Goal: Task Accomplishment & Management: Manage account settings

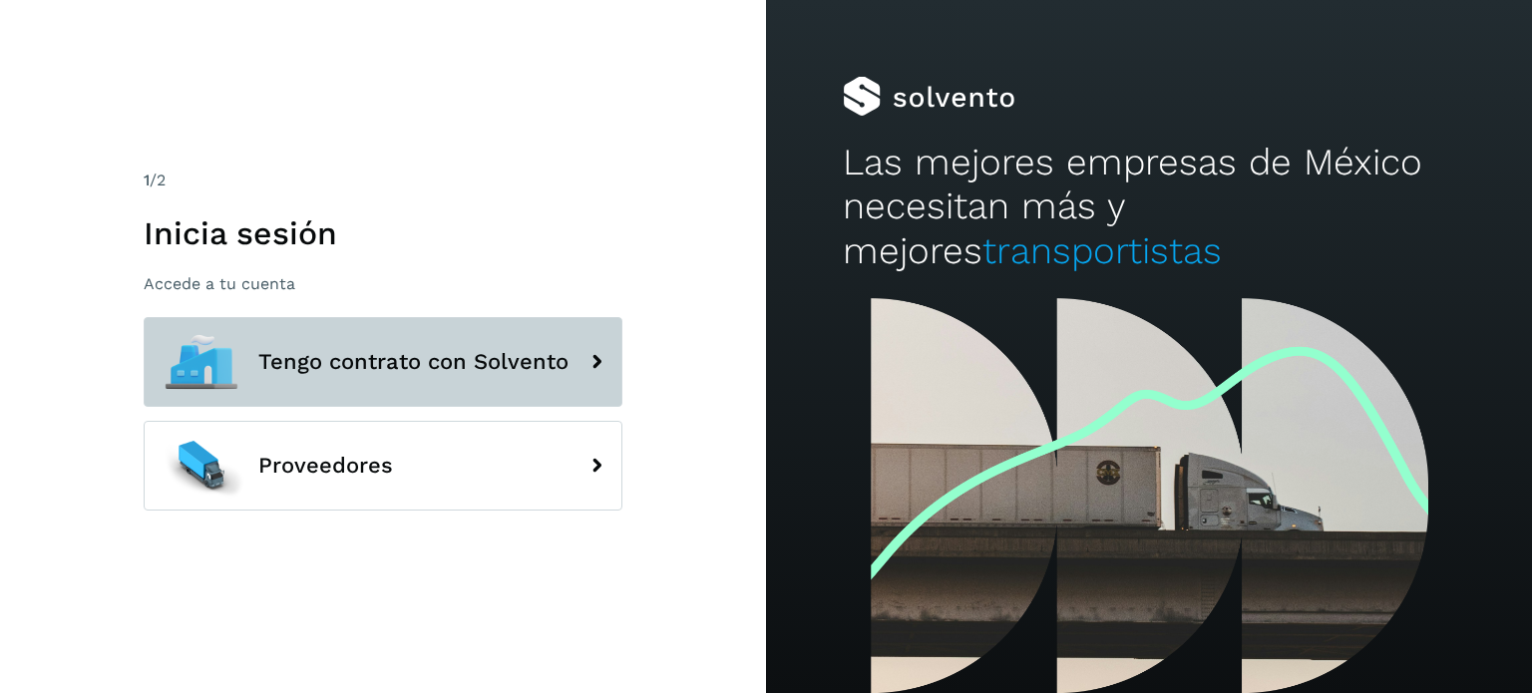
click at [586, 363] on icon at bounding box center [597, 362] width 40 height 40
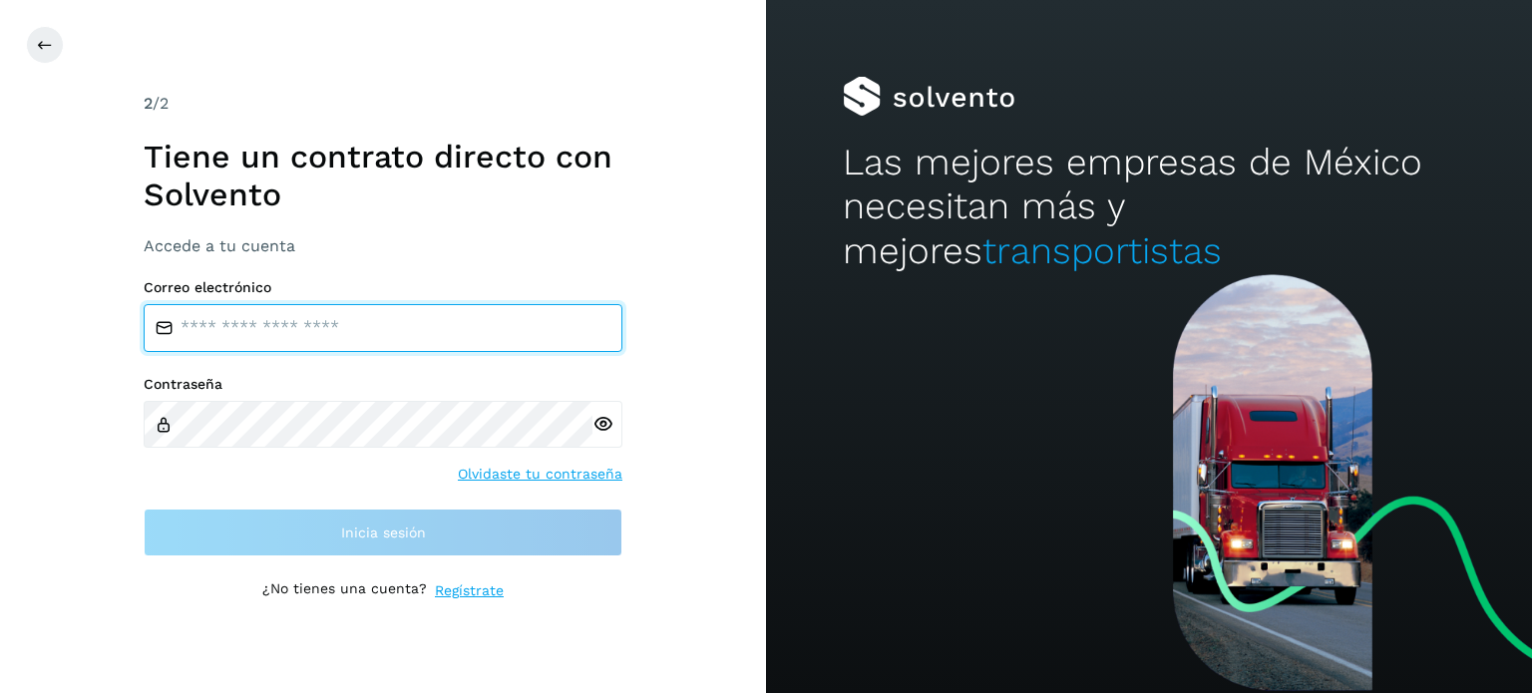
click at [351, 330] on input "email" at bounding box center [383, 328] width 479 height 48
type input "**********"
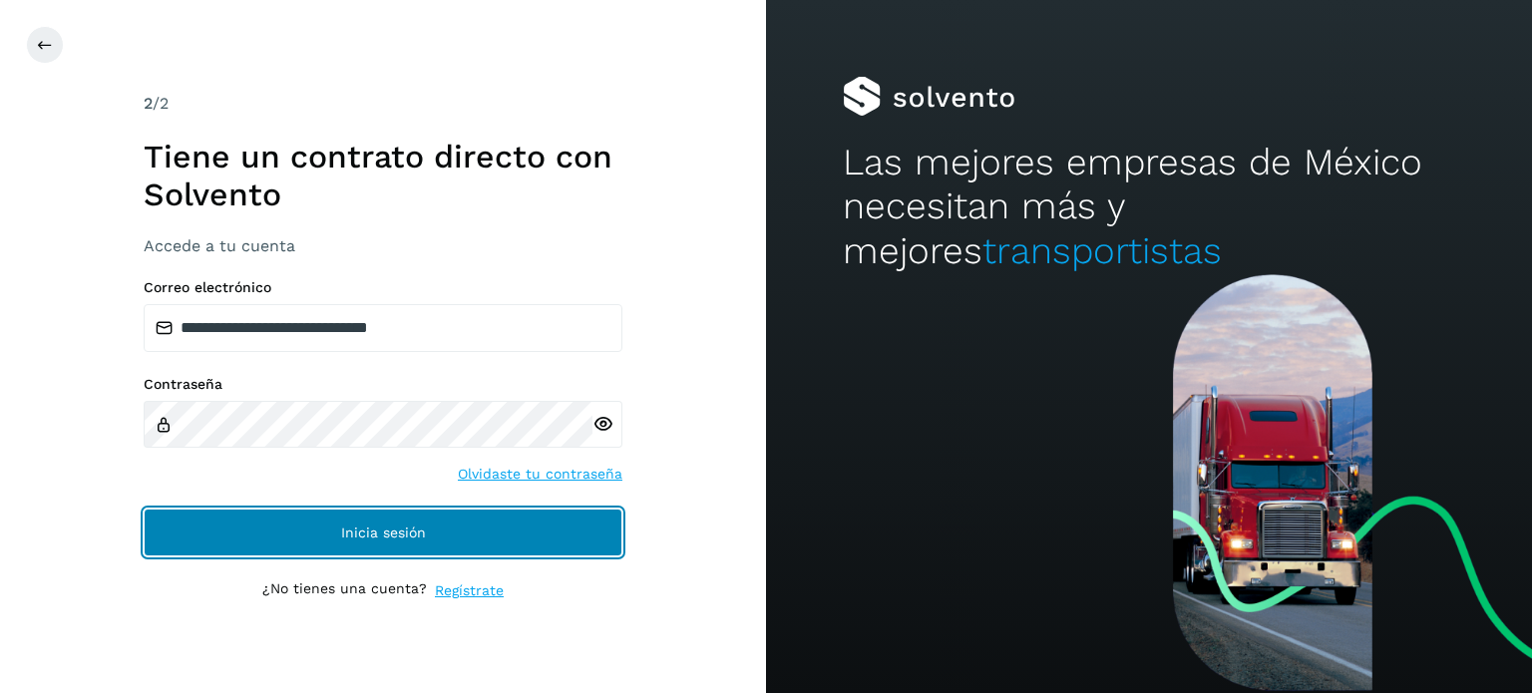
click at [304, 530] on button "Inicia sesión" at bounding box center [383, 533] width 479 height 48
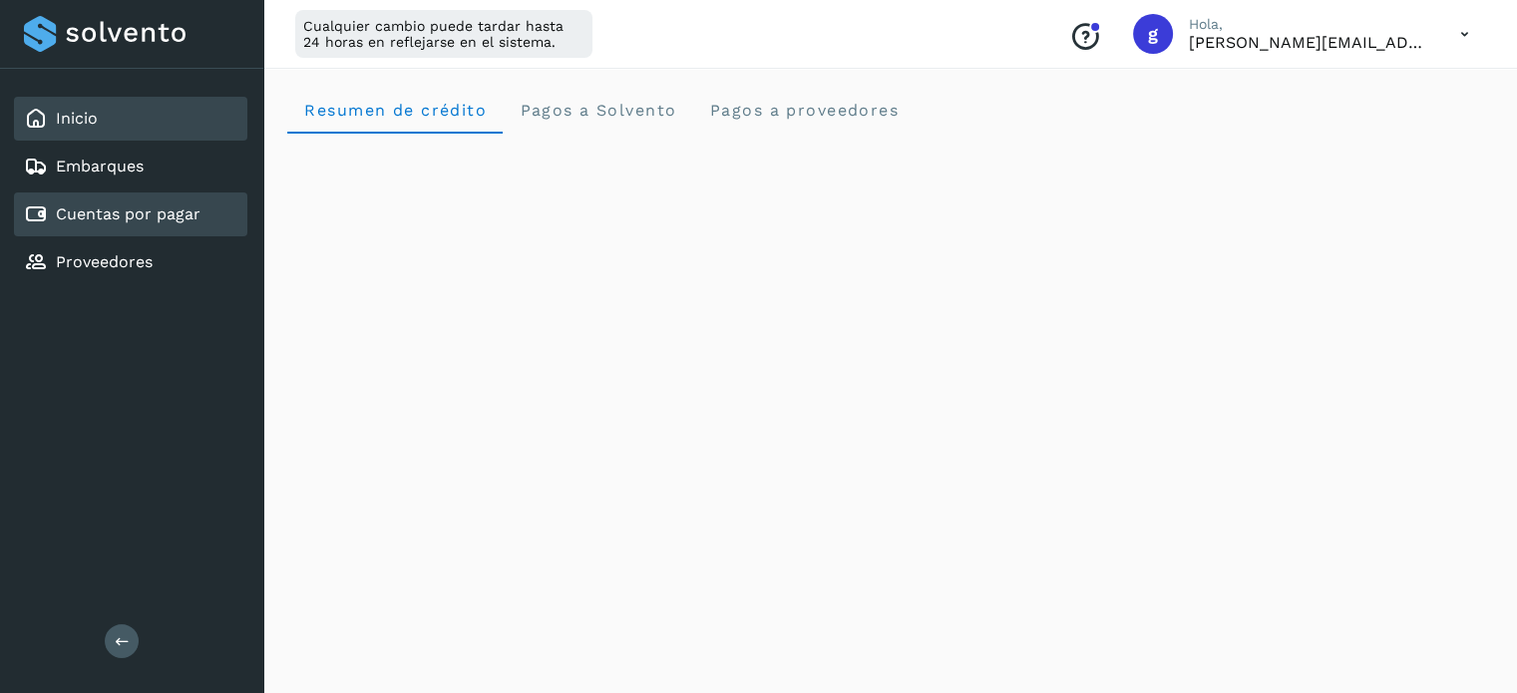
click at [156, 210] on link "Cuentas por pagar" at bounding box center [128, 214] width 145 height 19
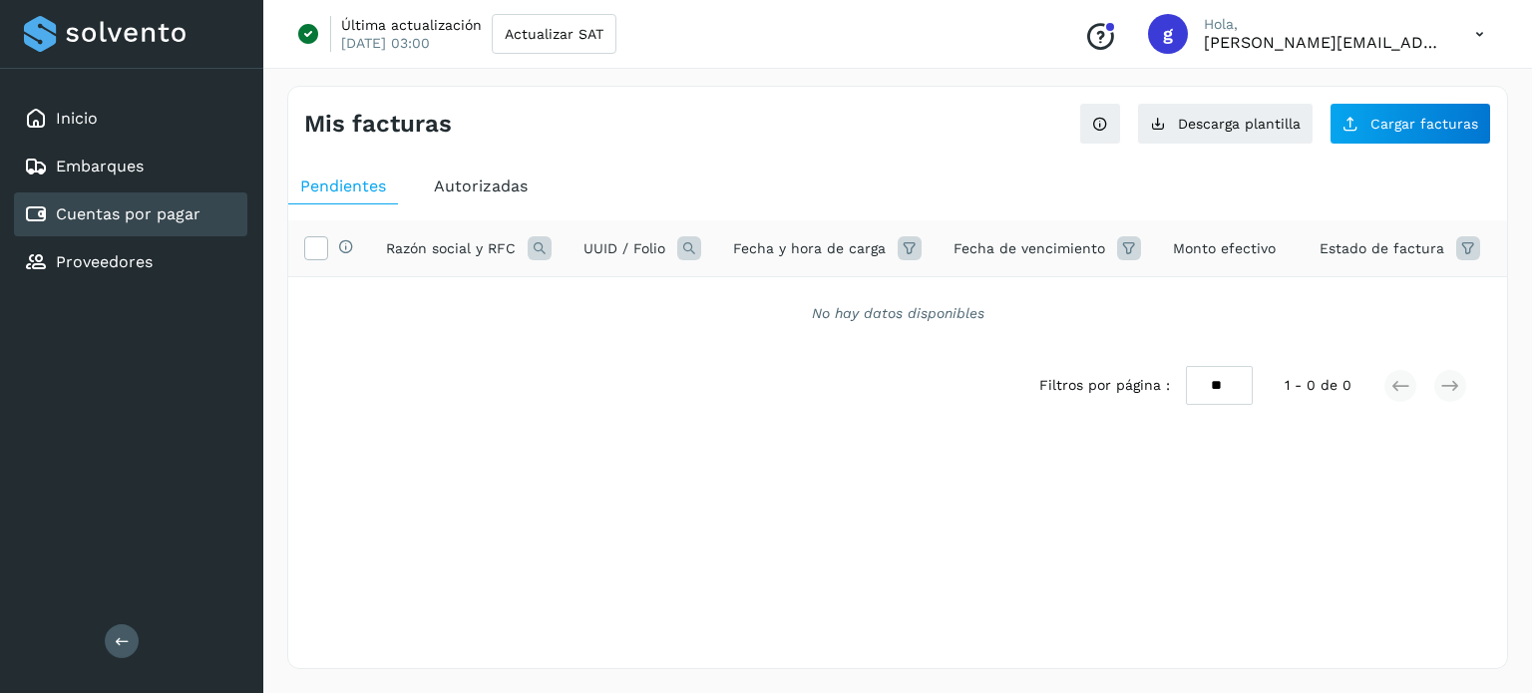
click at [447, 184] on span "Autorizadas" at bounding box center [481, 186] width 94 height 19
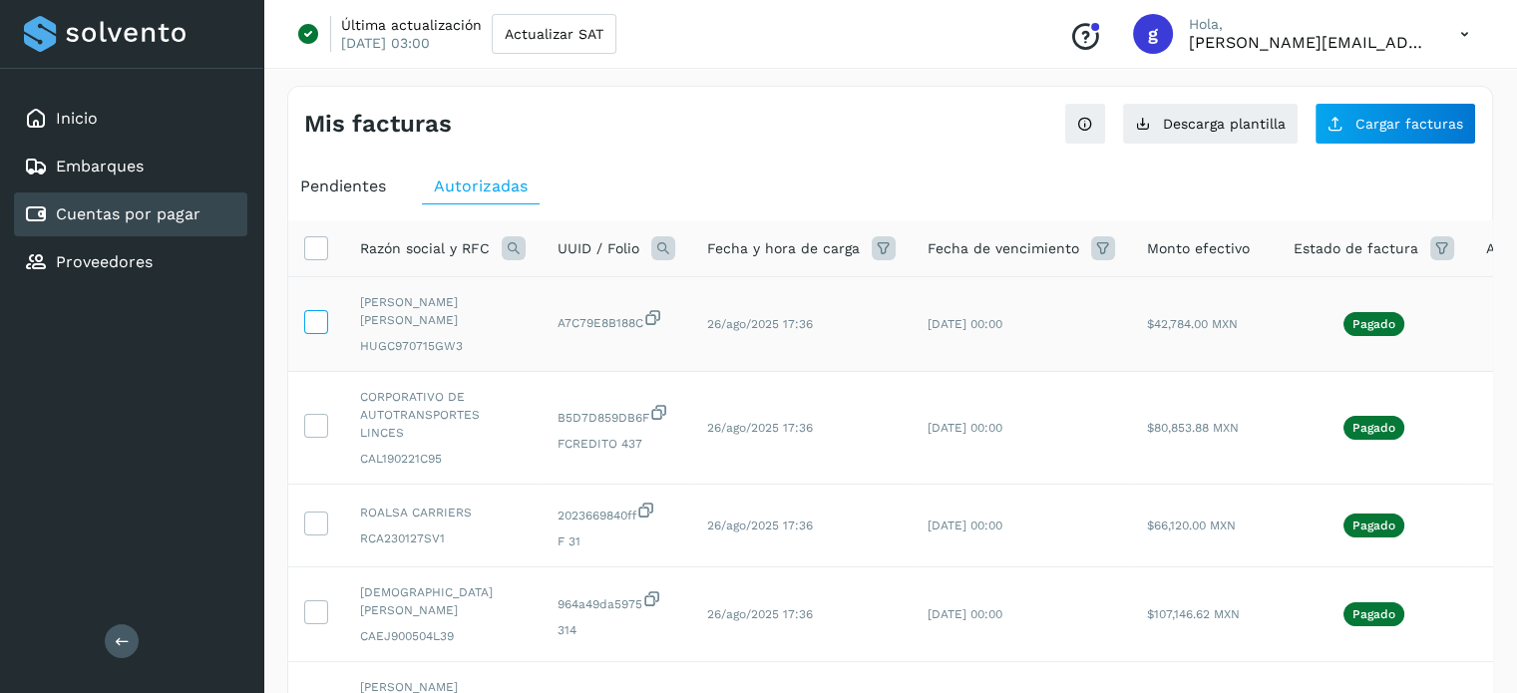
click at [319, 326] on icon at bounding box center [315, 320] width 21 height 21
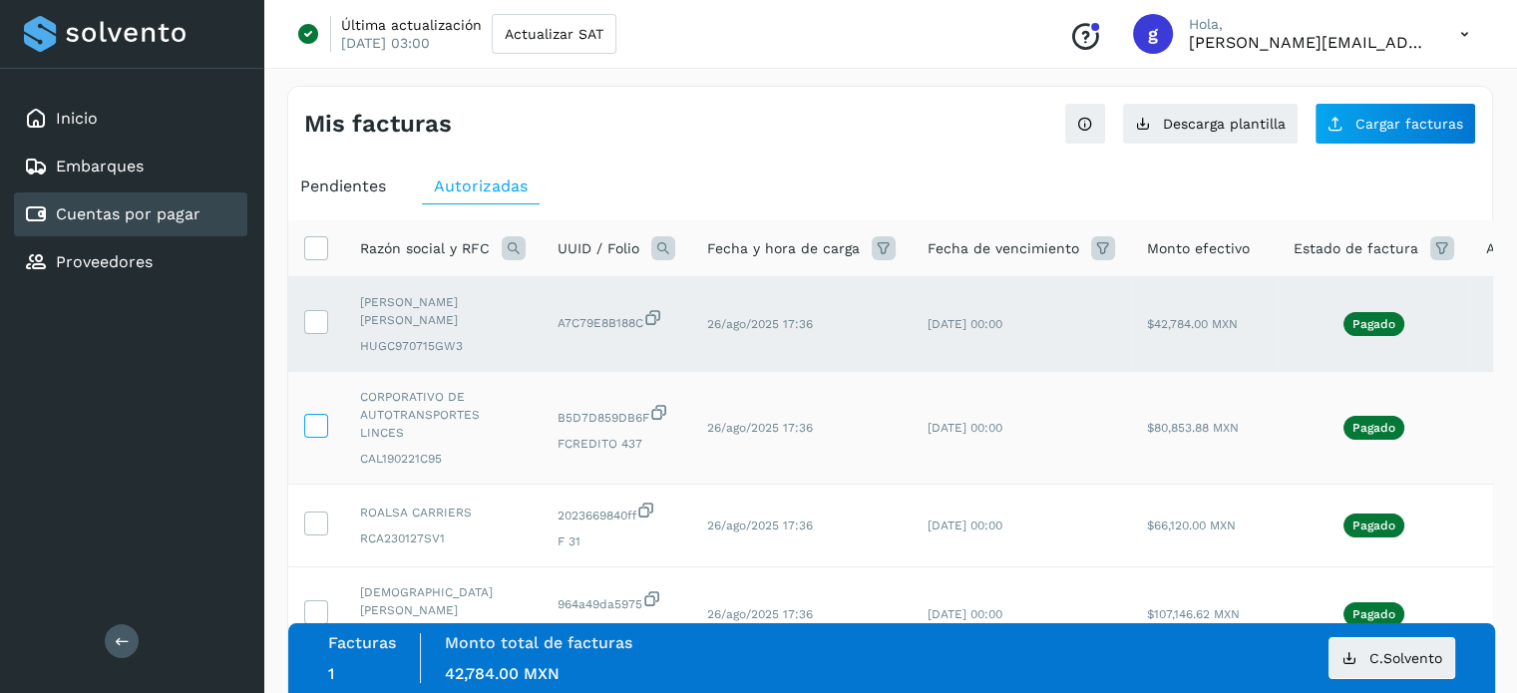
click at [312, 422] on icon at bounding box center [315, 424] width 21 height 21
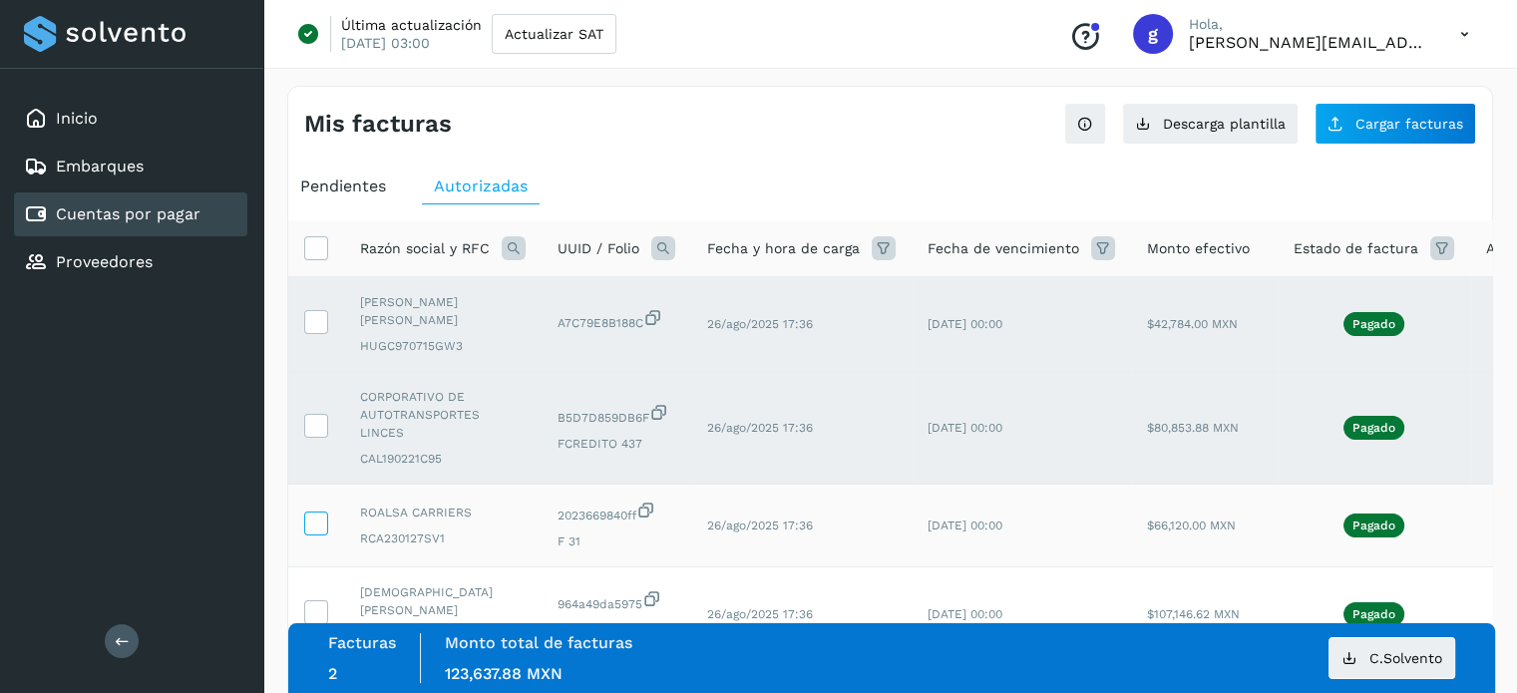
click at [311, 519] on icon at bounding box center [315, 522] width 21 height 21
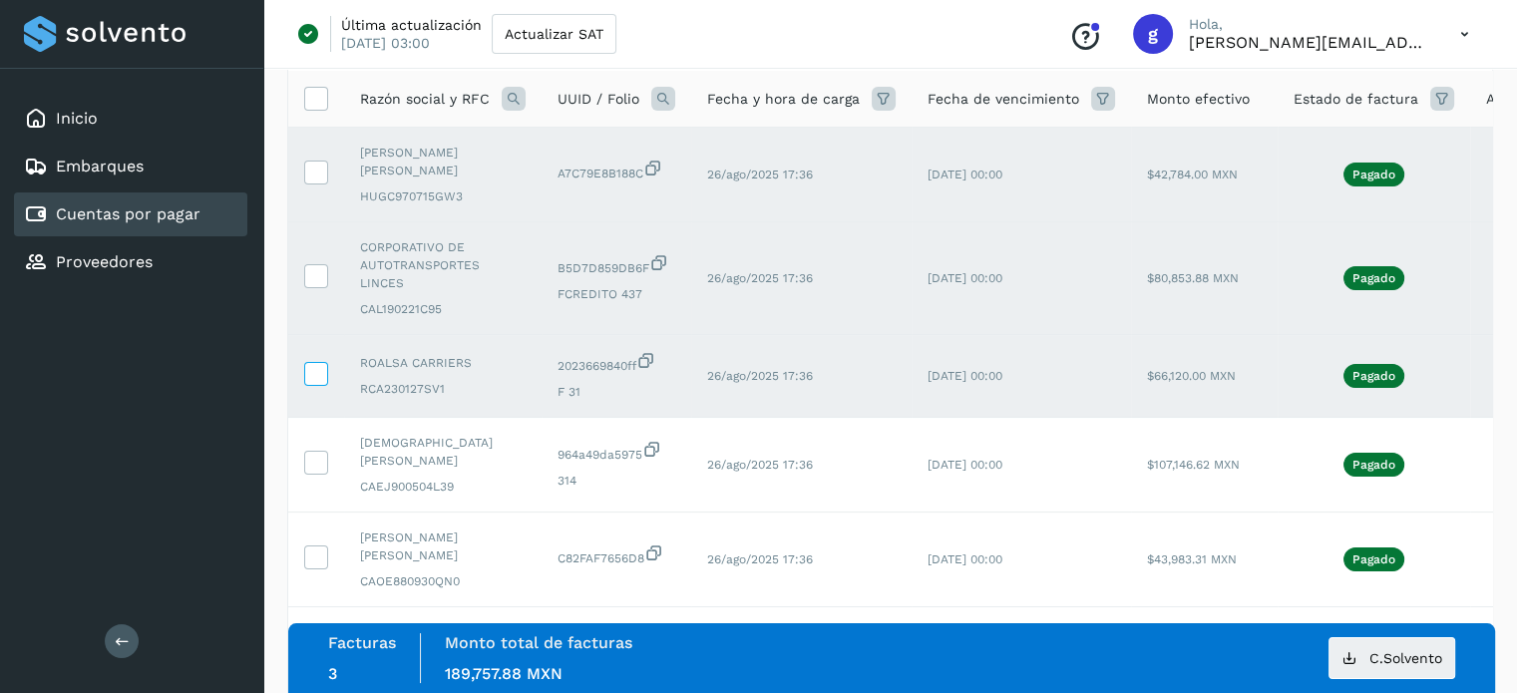
scroll to position [156, 0]
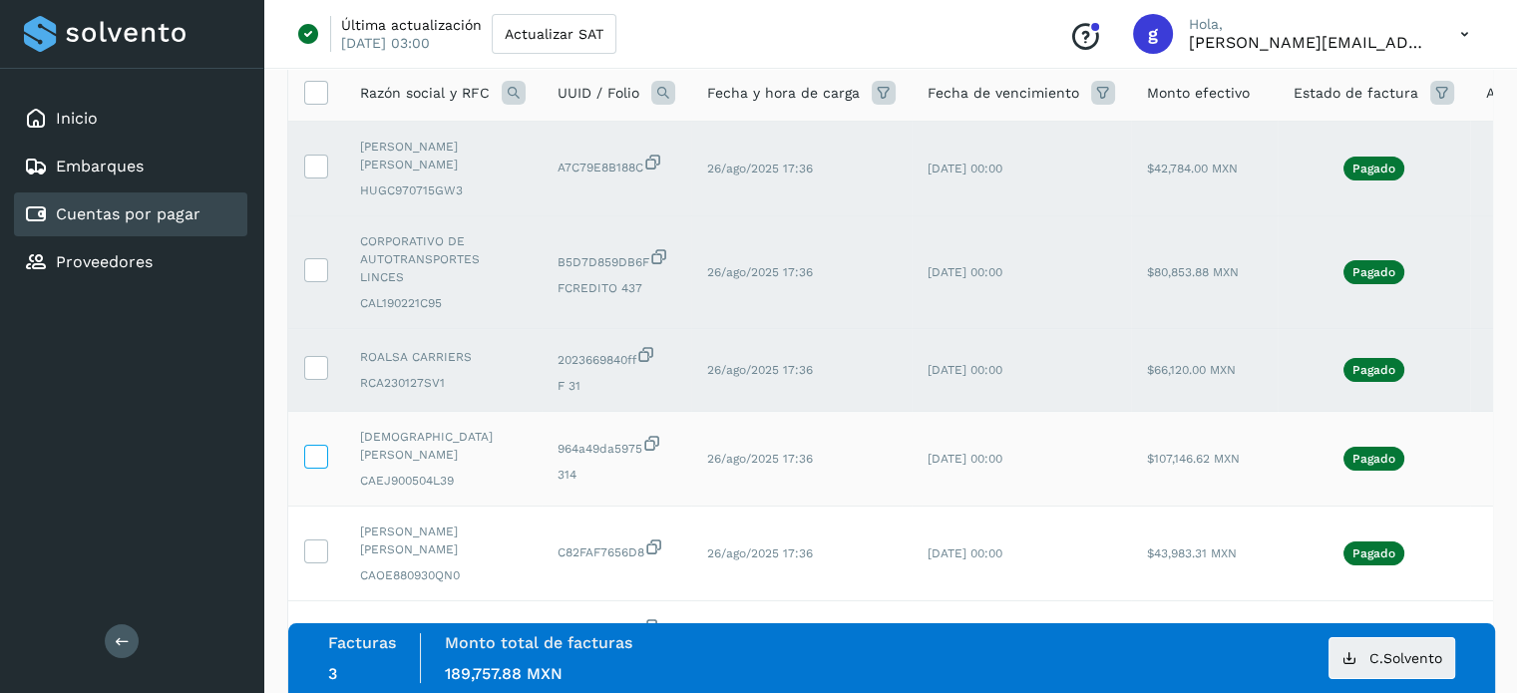
click at [311, 445] on icon at bounding box center [315, 455] width 21 height 21
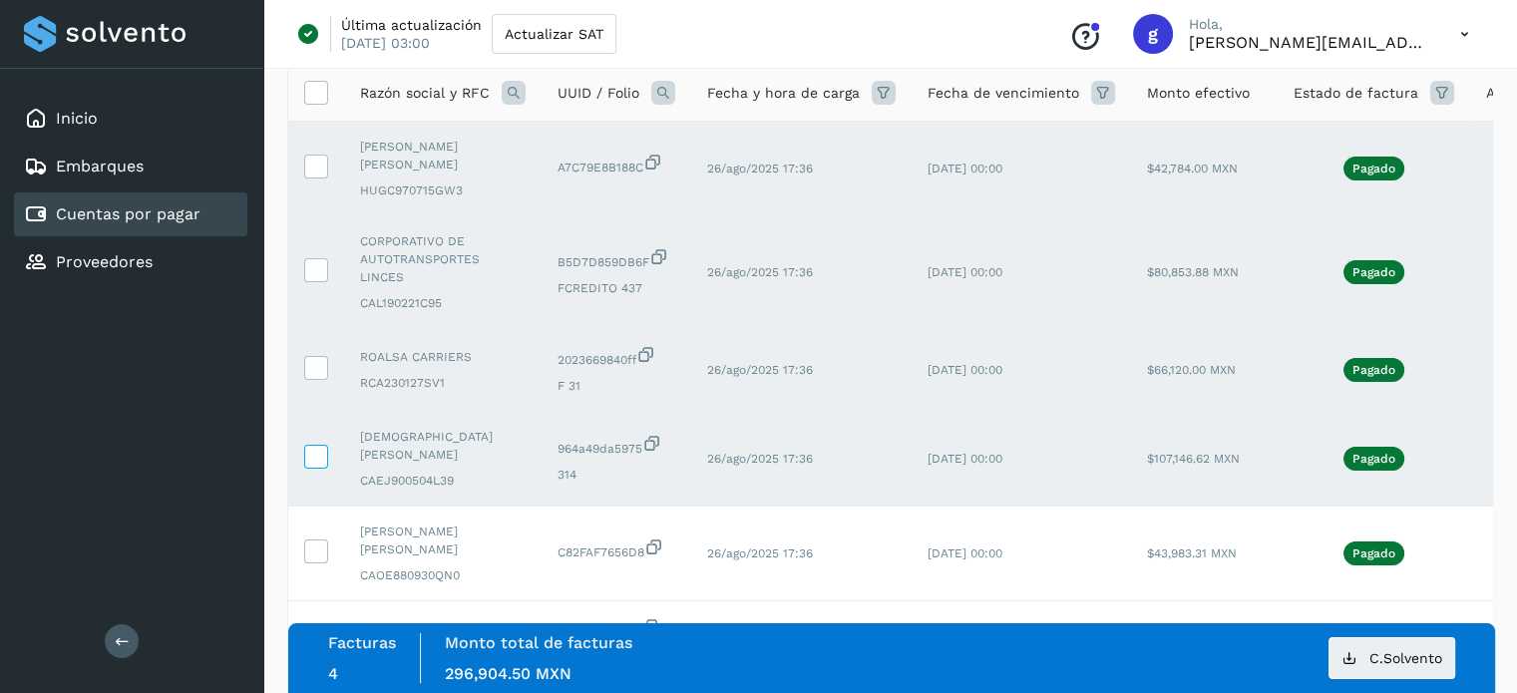
scroll to position [247, 0]
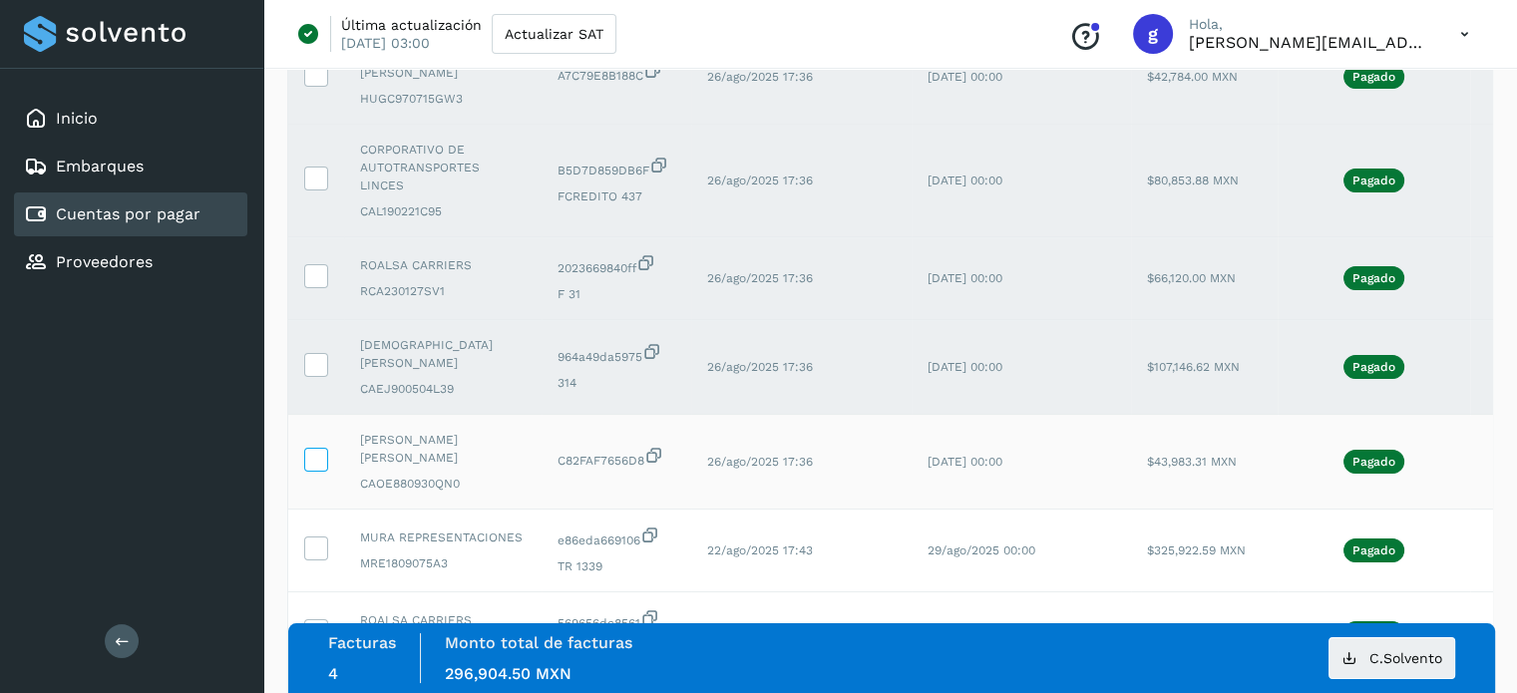
click at [311, 448] on icon at bounding box center [315, 458] width 21 height 21
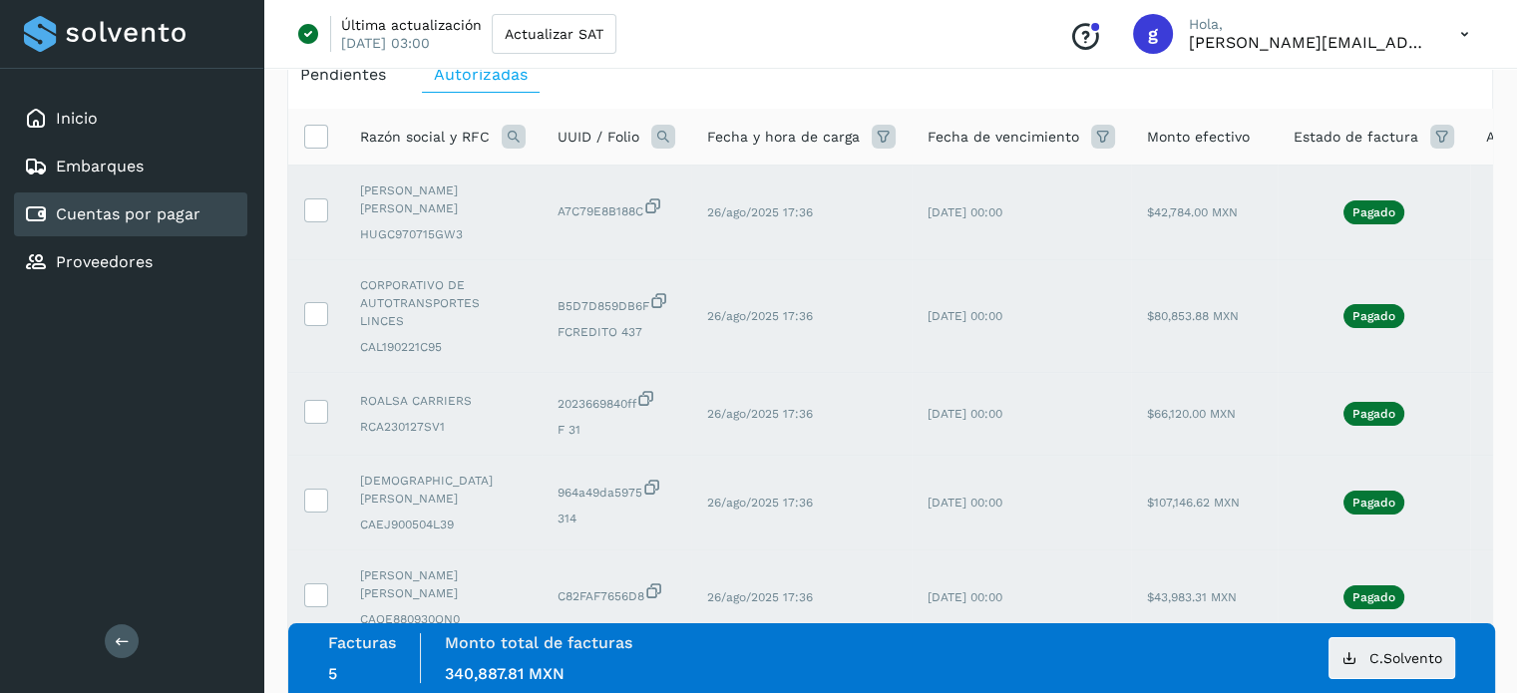
scroll to position [115, 0]
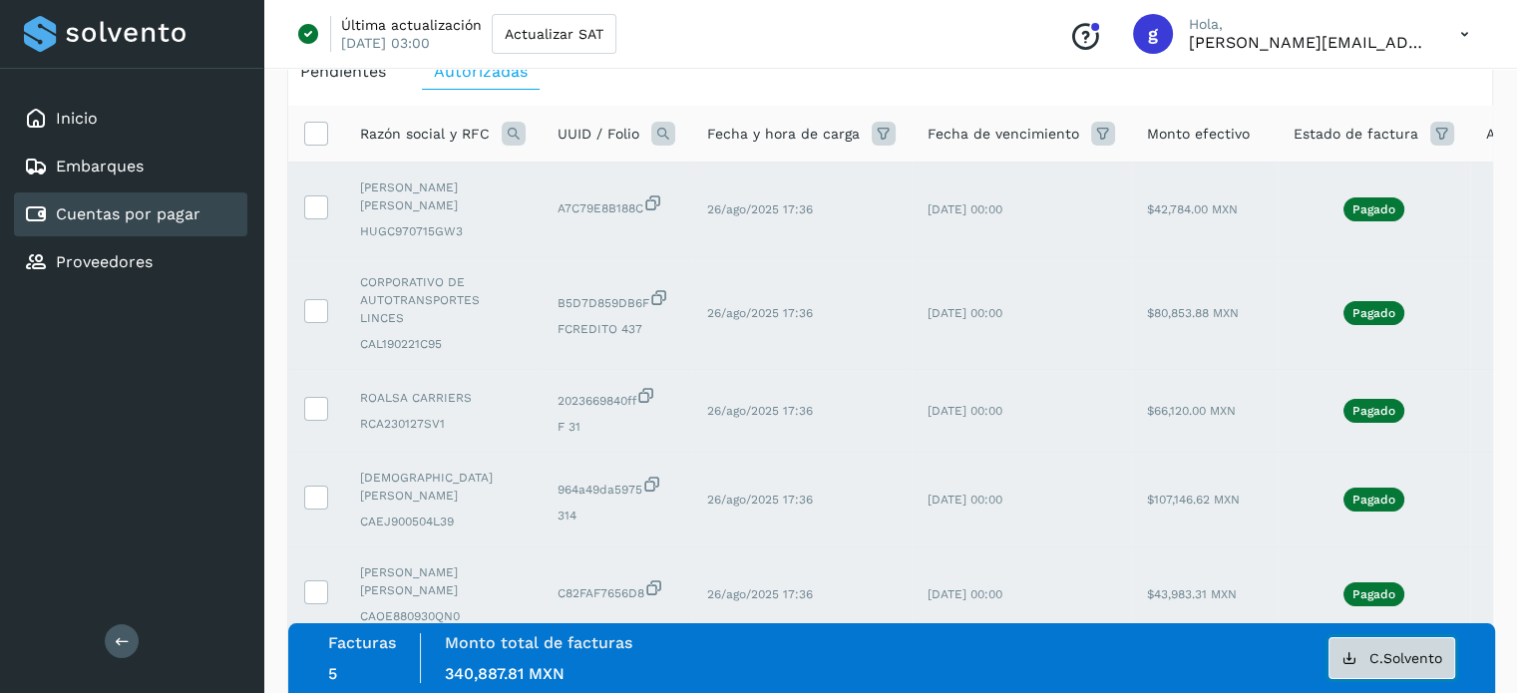
click at [1380, 662] on span "C.Solvento" at bounding box center [1406, 658] width 73 height 14
